Goal: Task Accomplishment & Management: Manage account settings

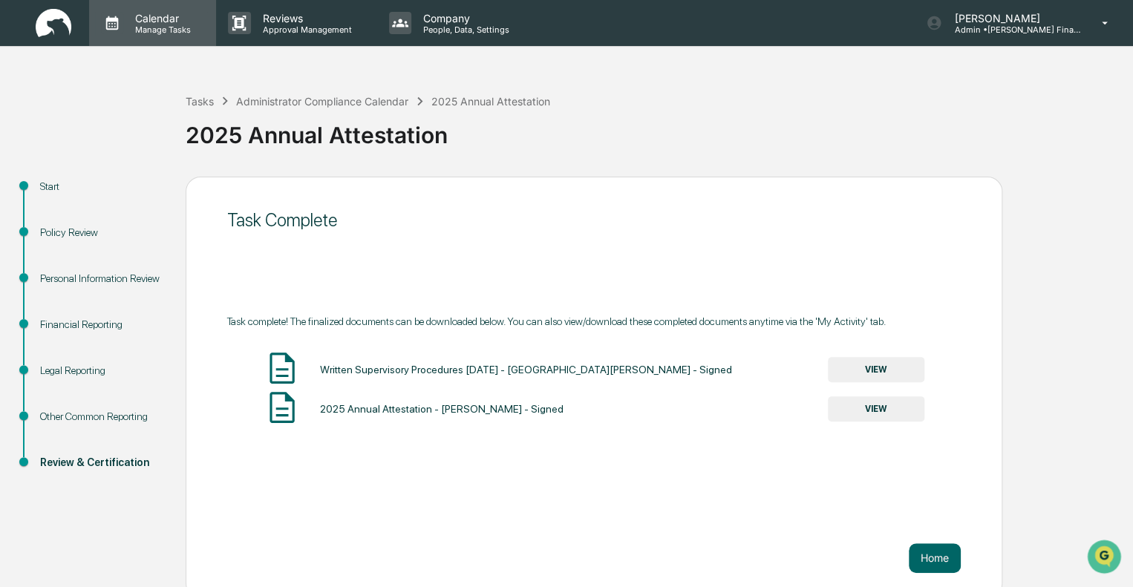
click at [123, 15] on p "Calendar" at bounding box center [160, 18] width 75 height 13
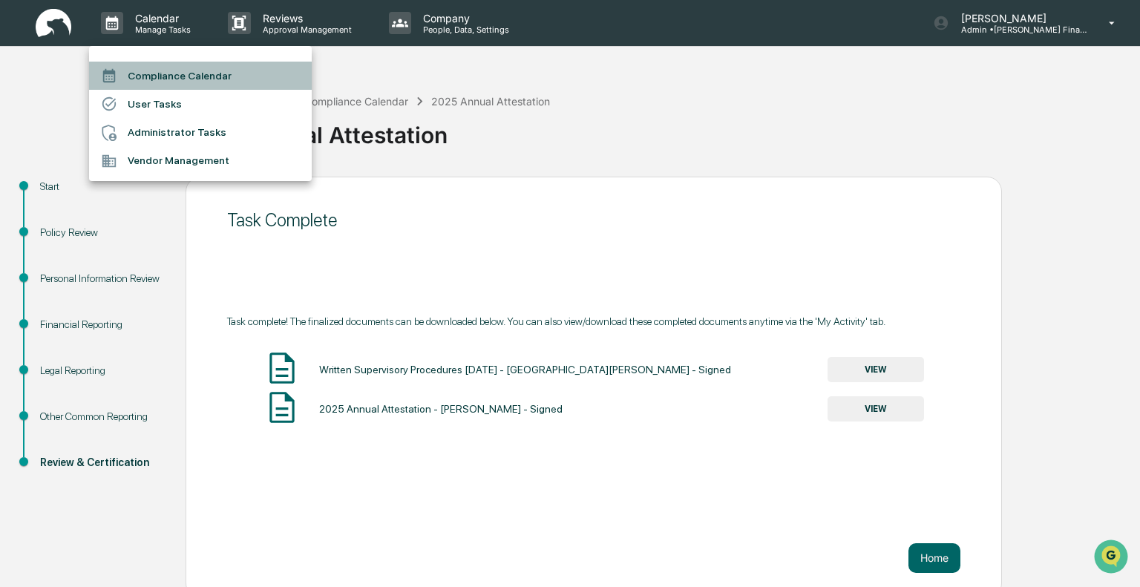
click at [137, 73] on li "Compliance Calendar" at bounding box center [200, 76] width 223 height 28
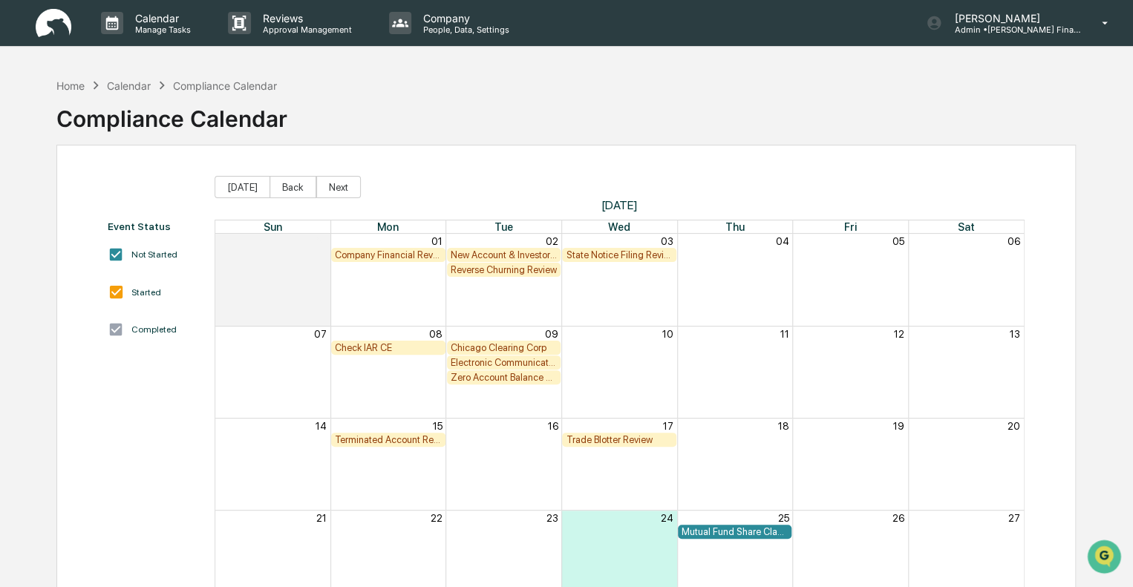
click at [136, 87] on div "Calendar" at bounding box center [129, 85] width 44 height 13
click at [134, 22] on p "Calendar" at bounding box center [160, 18] width 75 height 13
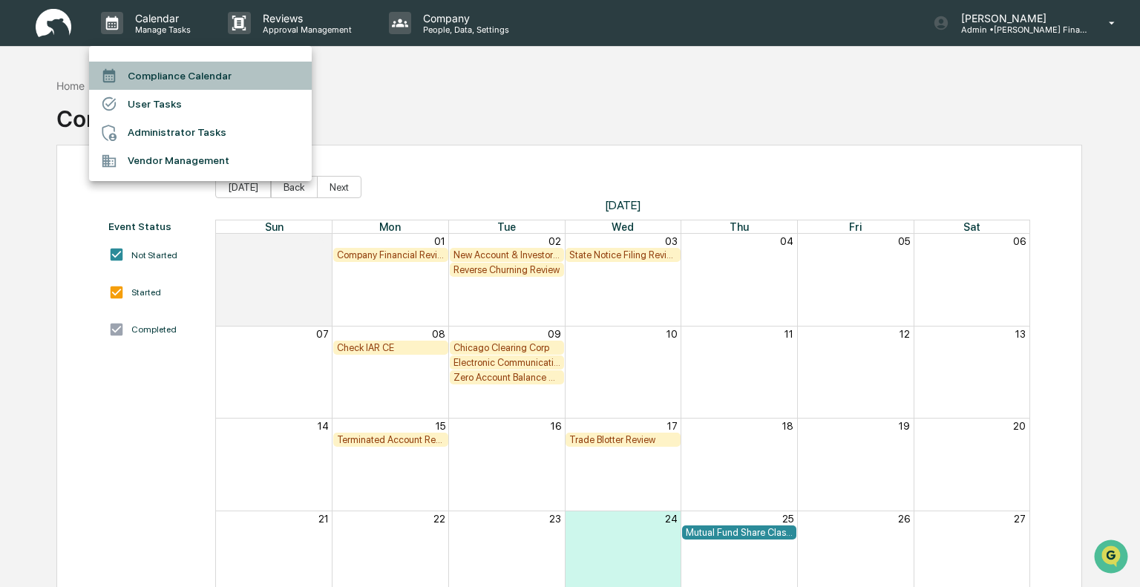
click at [144, 73] on li "Compliance Calendar" at bounding box center [200, 76] width 223 height 28
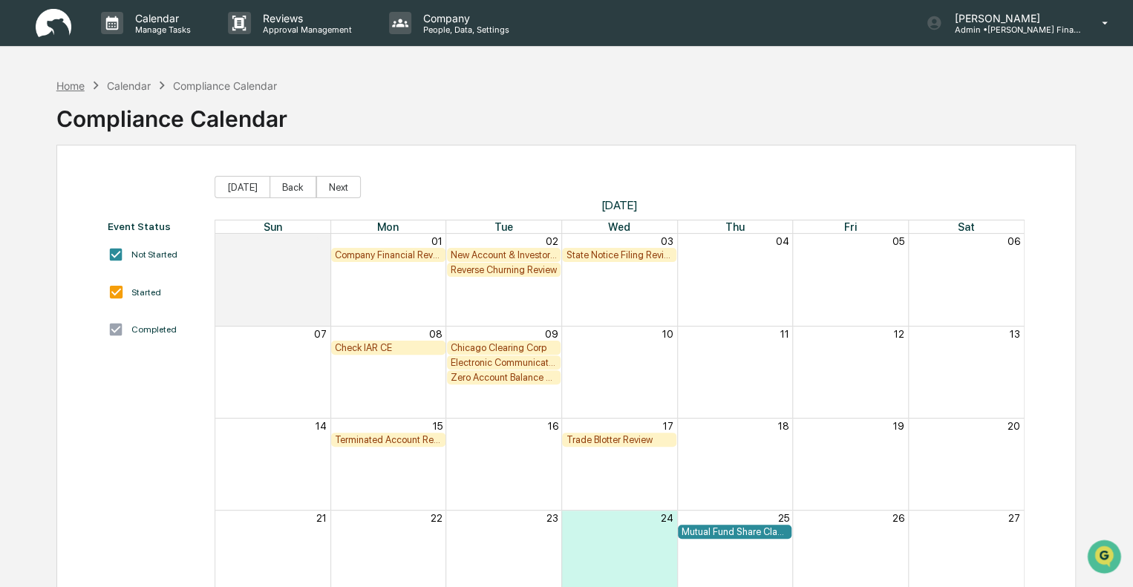
click at [68, 89] on div "Home" at bounding box center [70, 85] width 28 height 13
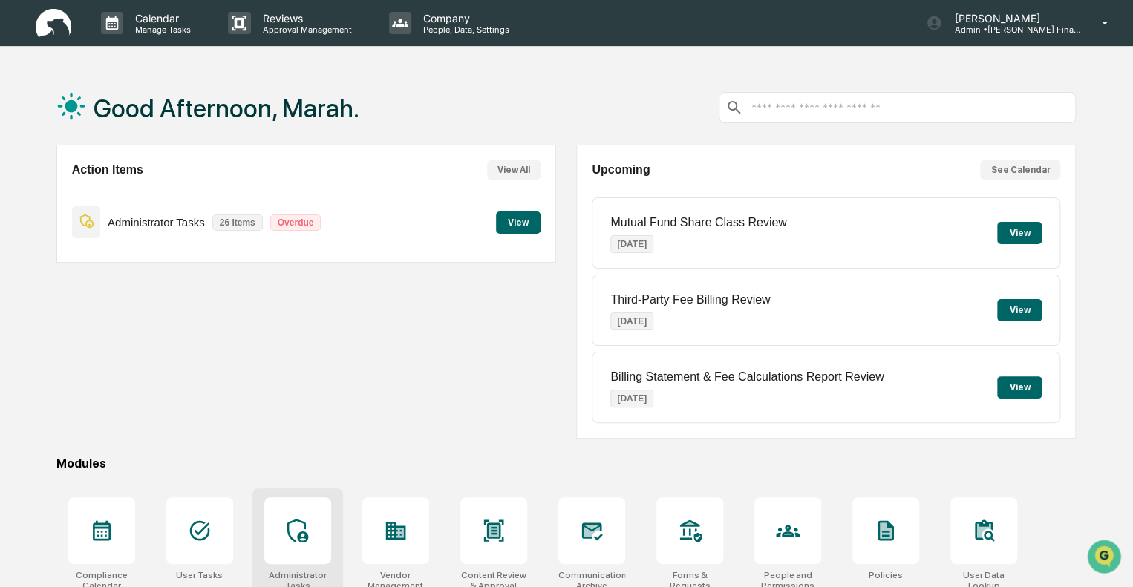
click at [283, 549] on div at bounding box center [297, 530] width 67 height 67
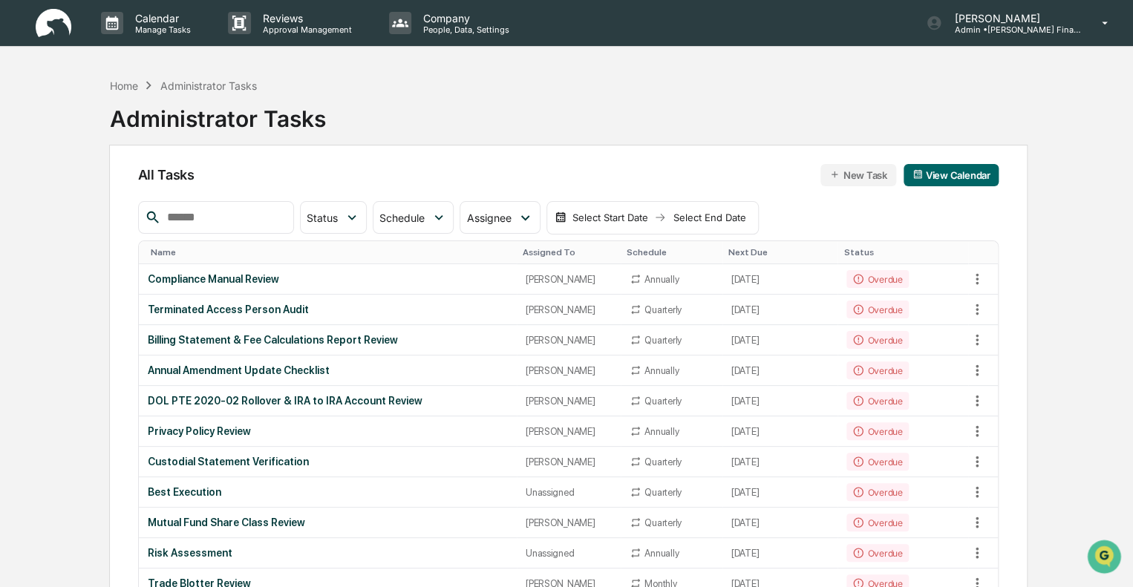
click at [851, 172] on button "New Task" at bounding box center [857, 175] width 75 height 22
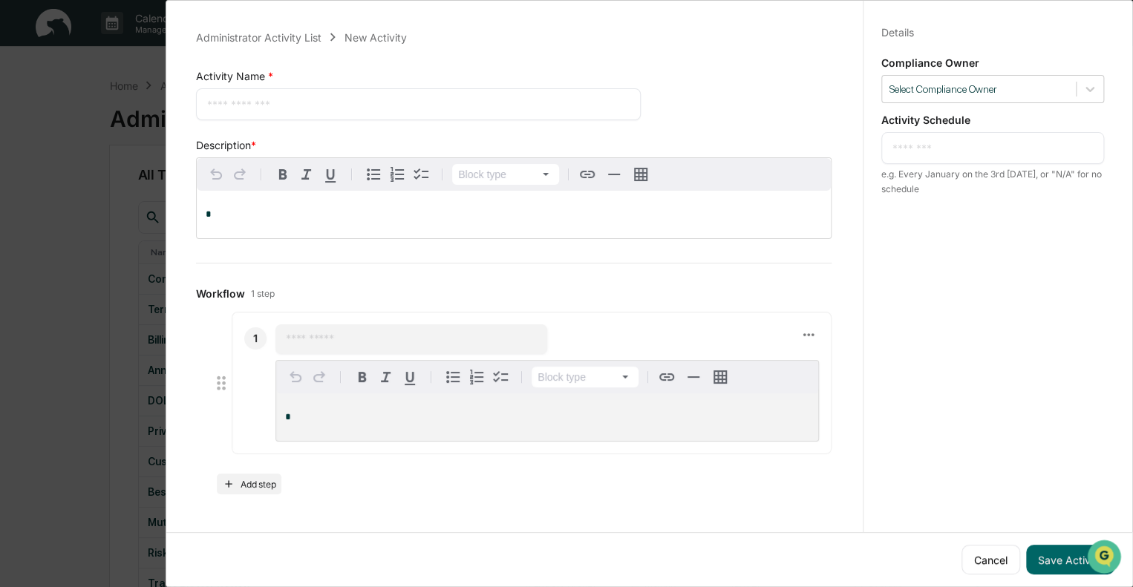
click at [324, 112] on div "* ​" at bounding box center [418, 104] width 445 height 32
click at [320, 106] on textarea at bounding box center [418, 104] width 422 height 16
click at [318, 223] on div "*" at bounding box center [514, 215] width 634 height 48
click at [300, 102] on textarea at bounding box center [418, 104] width 422 height 16
type textarea "**********"
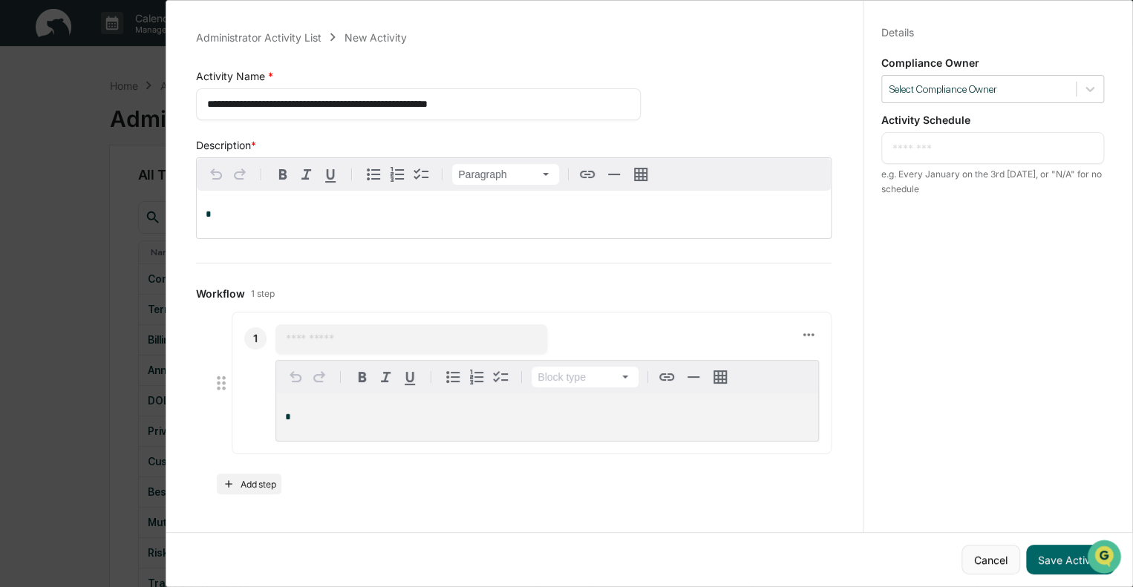
click at [973, 549] on button "Cancel" at bounding box center [990, 560] width 59 height 30
